Goal: Task Accomplishment & Management: Manage account settings

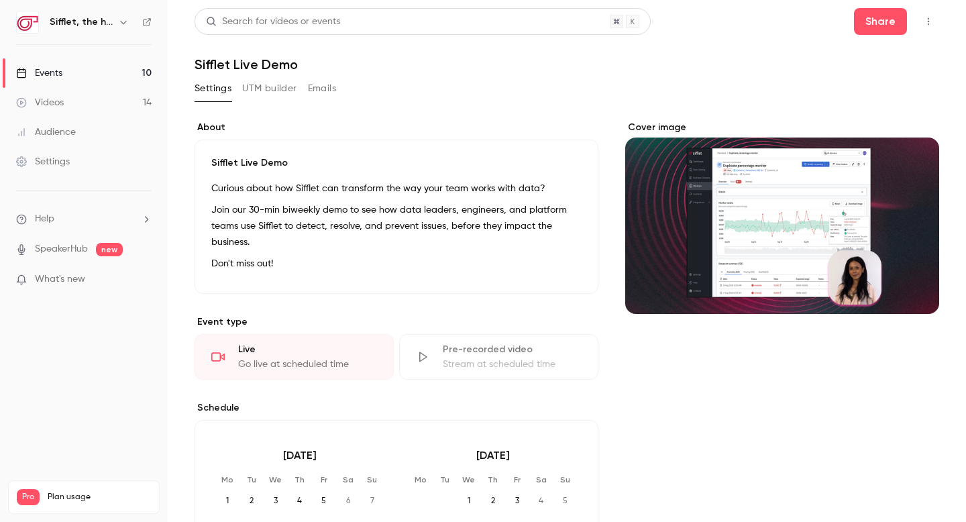
scroll to position [68, 0]
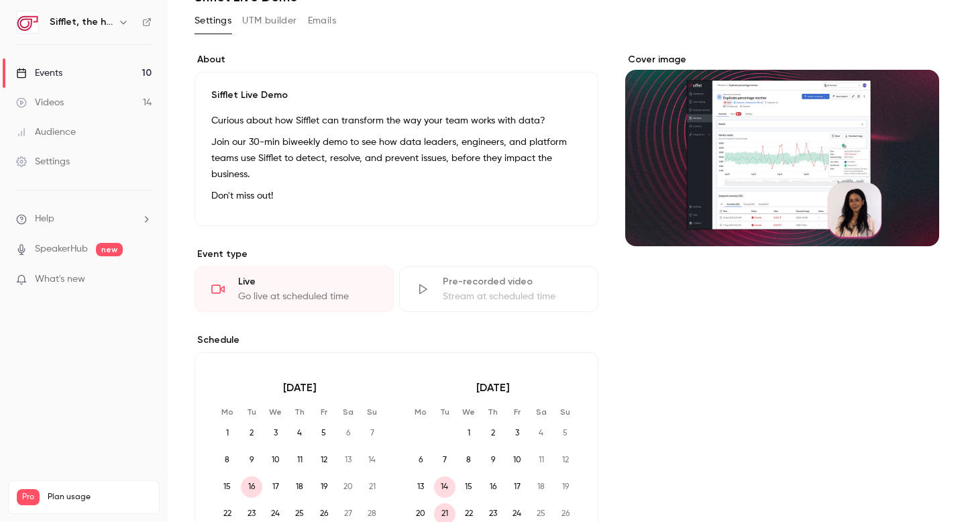
click at [107, 76] on link "Events 10" at bounding box center [84, 73] width 168 height 30
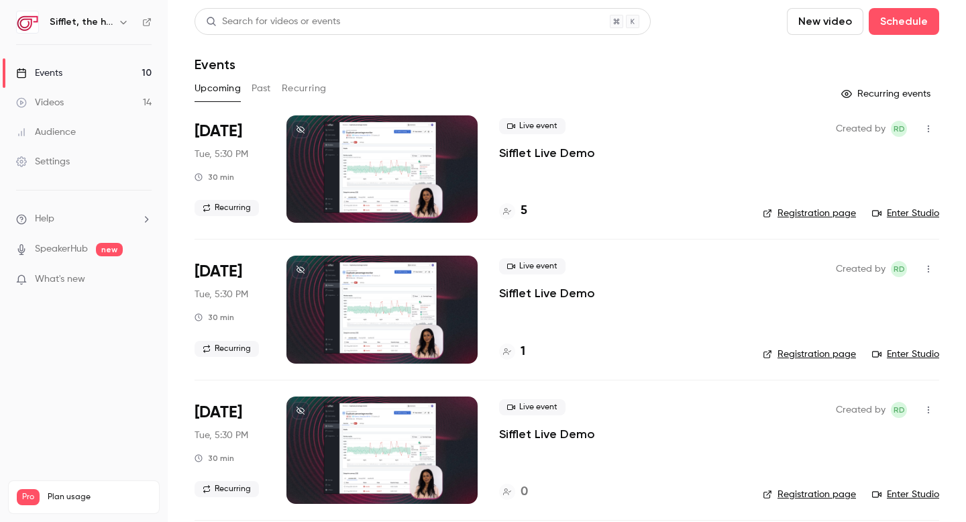
click at [524, 206] on h4 "5" at bounding box center [523, 211] width 7 height 18
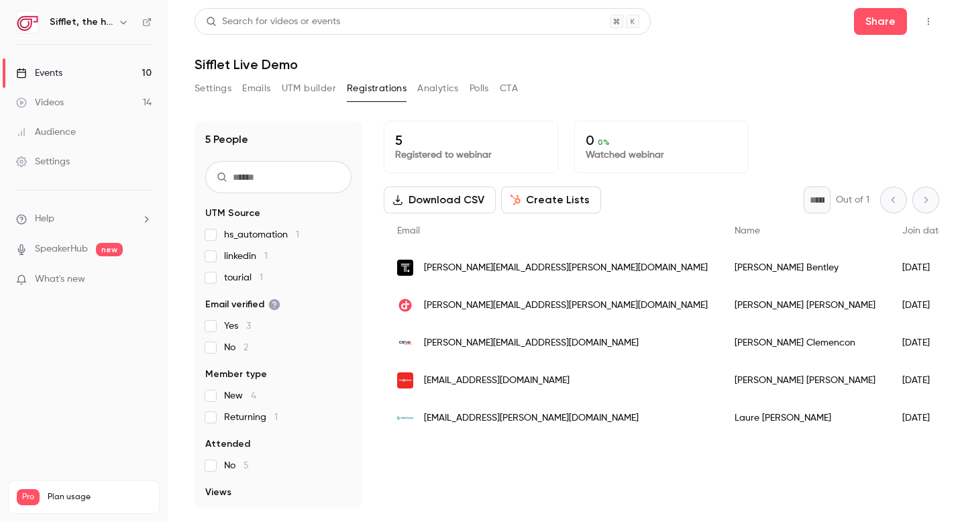
click at [141, 69] on link "Events 10" at bounding box center [84, 73] width 168 height 30
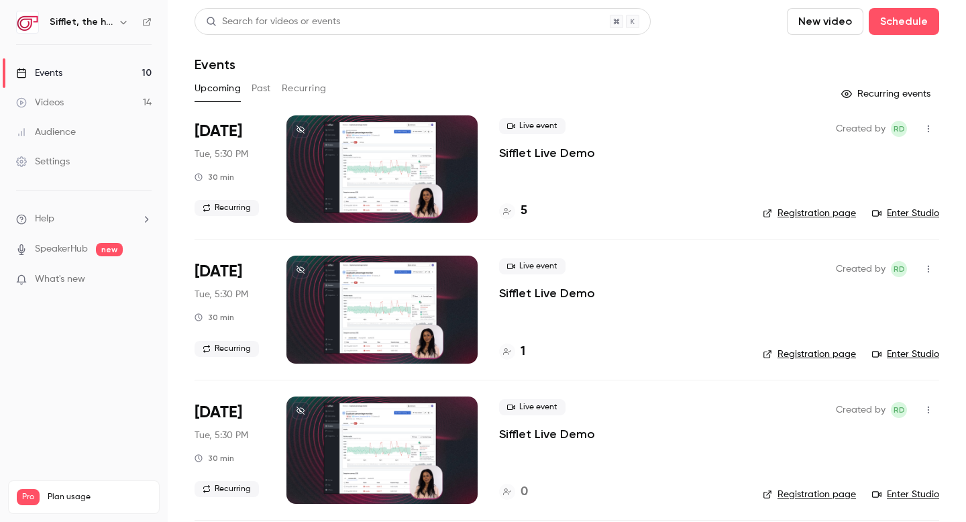
click at [319, 93] on button "Recurring" at bounding box center [304, 88] width 45 height 21
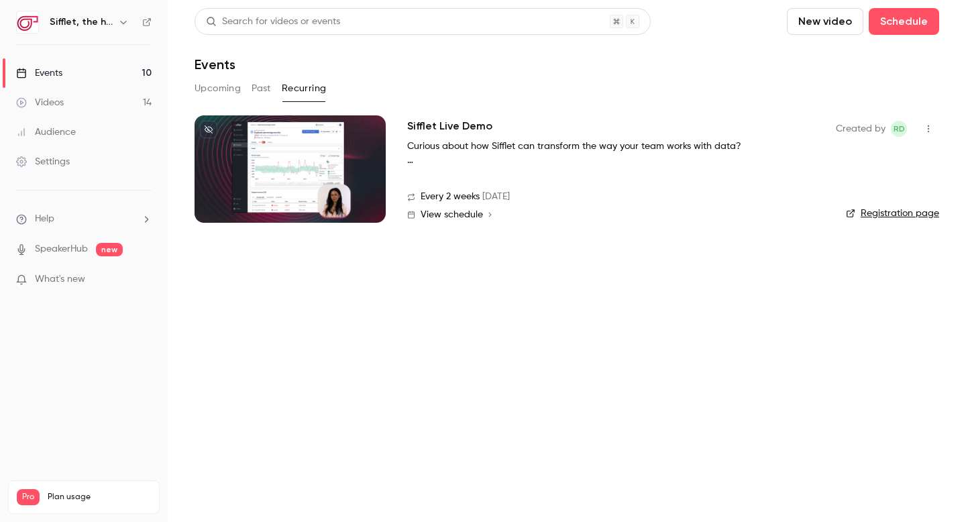
click at [424, 125] on h2 "Sifflet Live Demo" at bounding box center [449, 126] width 85 height 16
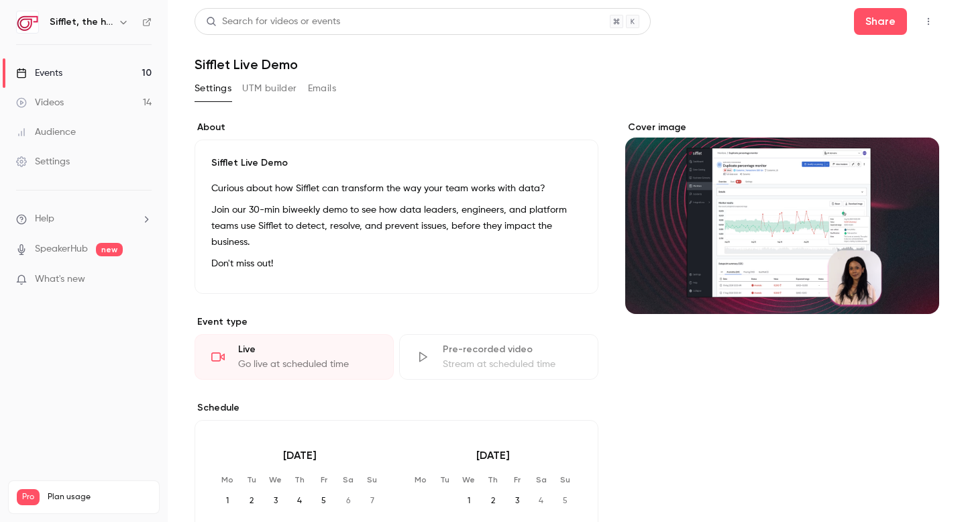
click at [924, 25] on icon "button" at bounding box center [928, 21] width 11 height 9
click at [474, 160] on div at bounding box center [483, 261] width 966 height 522
click at [270, 89] on button "UTM builder" at bounding box center [269, 88] width 54 height 21
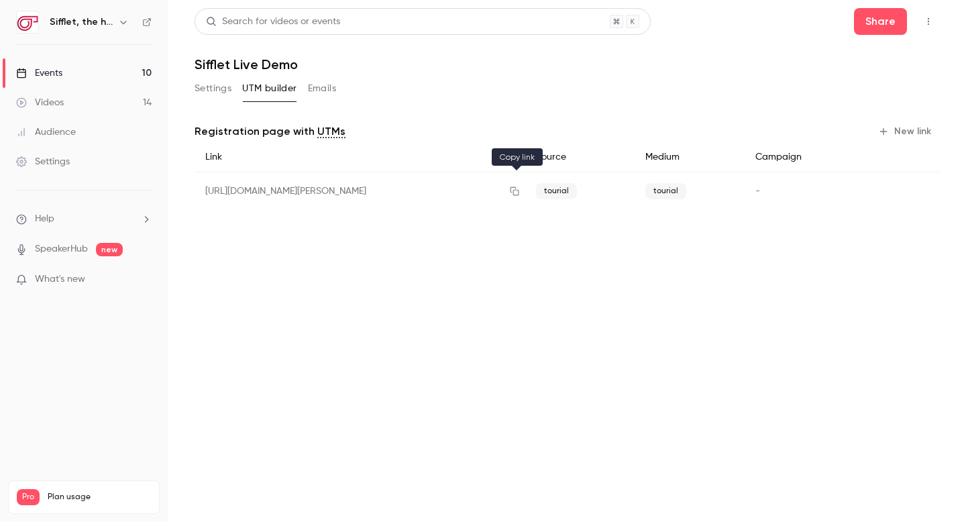
click at [514, 194] on icon "button" at bounding box center [514, 191] width 9 height 9
click at [207, 87] on button "Settings" at bounding box center [212, 88] width 37 height 21
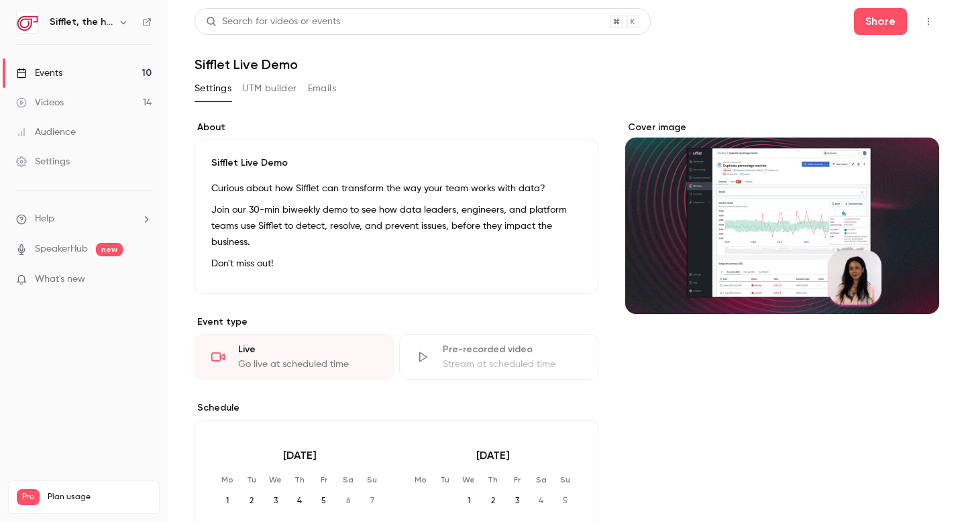
click at [325, 218] on p "Join our 30-min biweekly demo to see how data leaders, engineers, and platform …" at bounding box center [396, 226] width 370 height 48
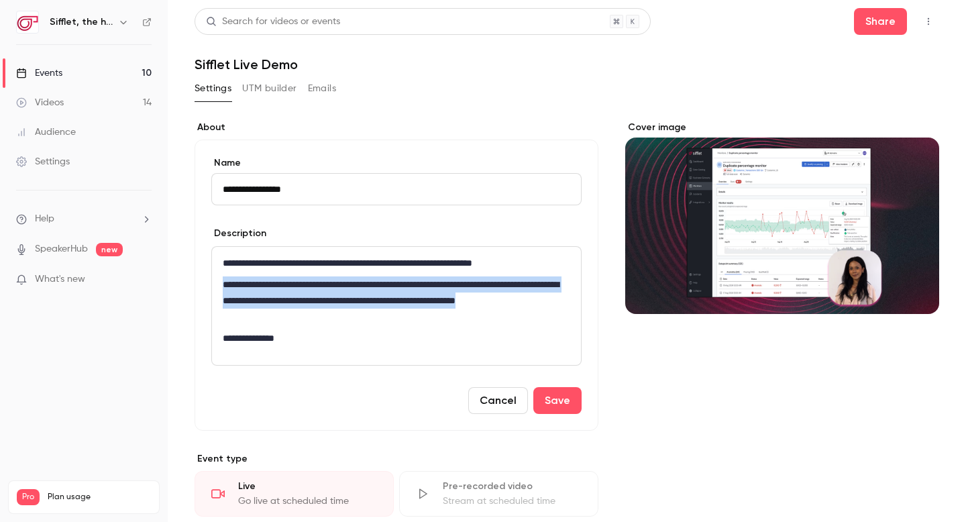
drag, startPoint x: 225, startPoint y: 284, endPoint x: 316, endPoint y: 321, distance: 98.6
click at [316, 321] on p "**********" at bounding box center [396, 300] width 347 height 48
copy p "**********"
